Goal: Navigation & Orientation: Find specific page/section

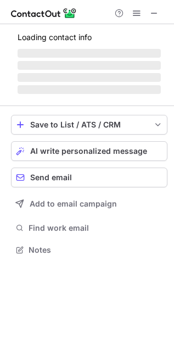
scroll to position [266, 174]
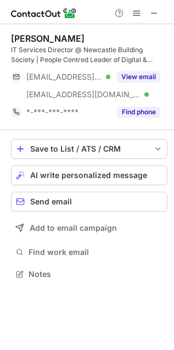
scroll to position [266, 174]
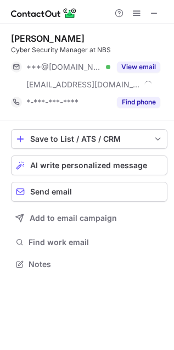
scroll to position [256, 174]
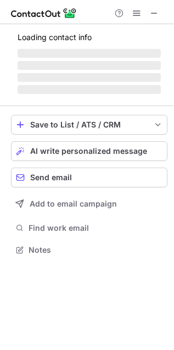
scroll to position [256, 174]
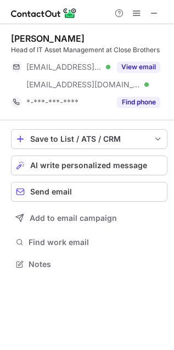
scroll to position [256, 174]
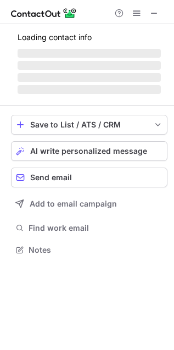
scroll to position [248, 174]
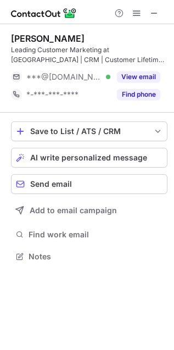
scroll to position [248, 174]
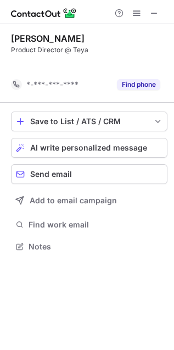
scroll to position [4, 5]
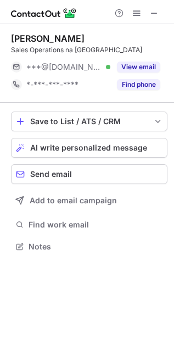
scroll to position [239, 174]
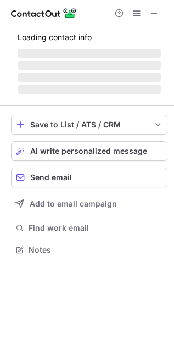
scroll to position [256, 174]
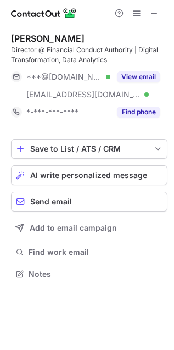
scroll to position [266, 174]
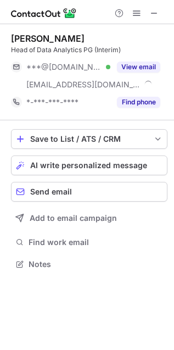
scroll to position [256, 174]
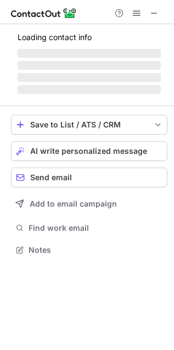
scroll to position [266, 174]
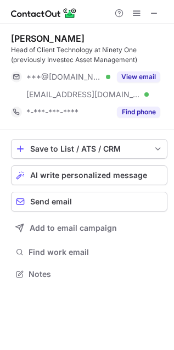
scroll to position [266, 174]
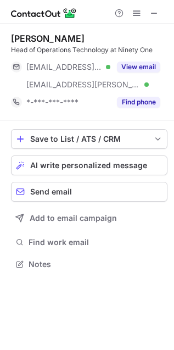
scroll to position [256, 174]
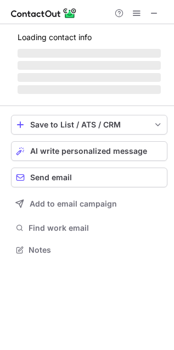
scroll to position [239, 174]
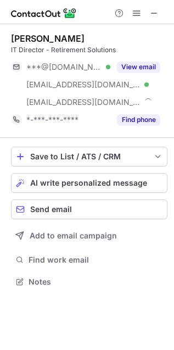
scroll to position [274, 174]
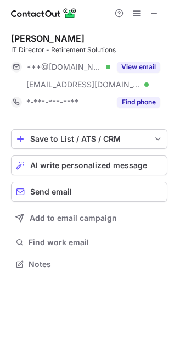
scroll to position [256, 174]
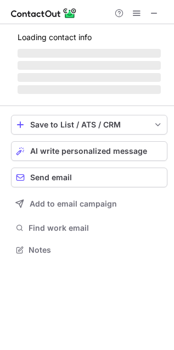
scroll to position [266, 174]
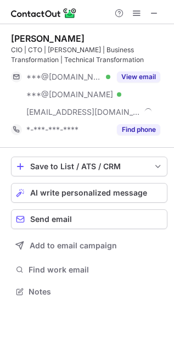
scroll to position [283, 174]
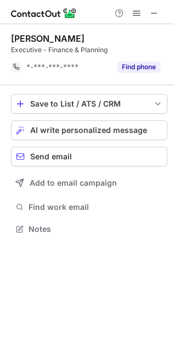
scroll to position [4, 5]
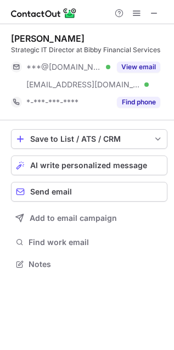
scroll to position [256, 174]
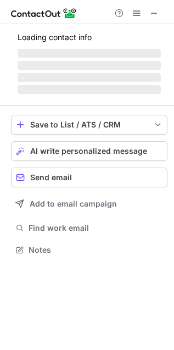
scroll to position [248, 174]
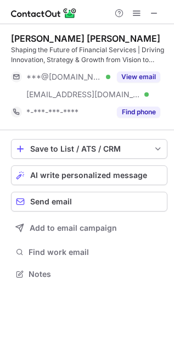
scroll to position [266, 174]
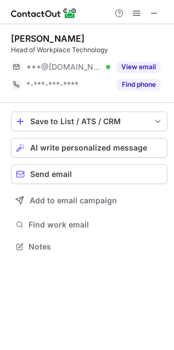
scroll to position [239, 174]
